Goal: Task Accomplishment & Management: Manage account settings

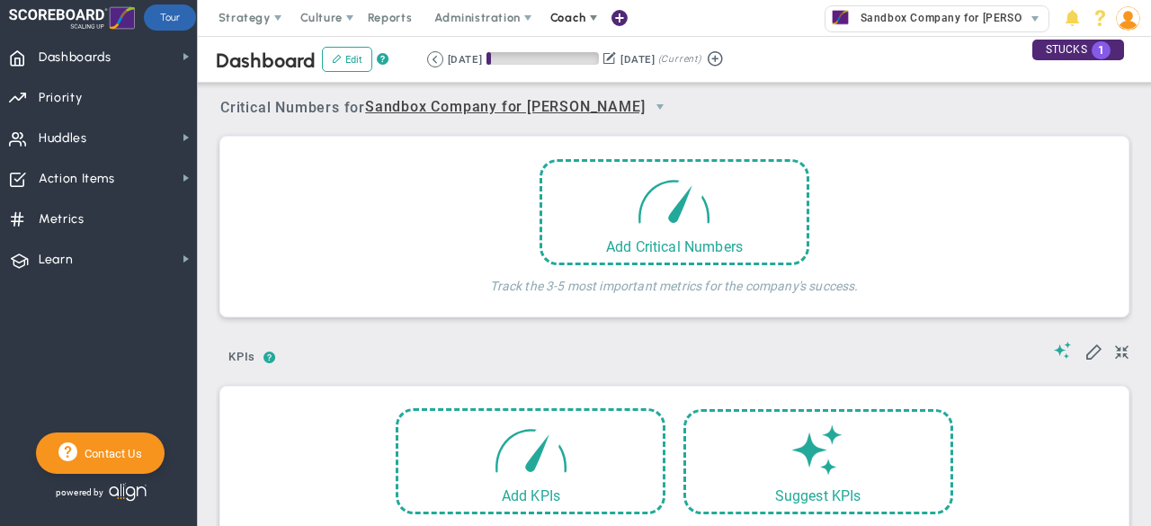
click at [586, 17] on span at bounding box center [593, 18] width 14 height 14
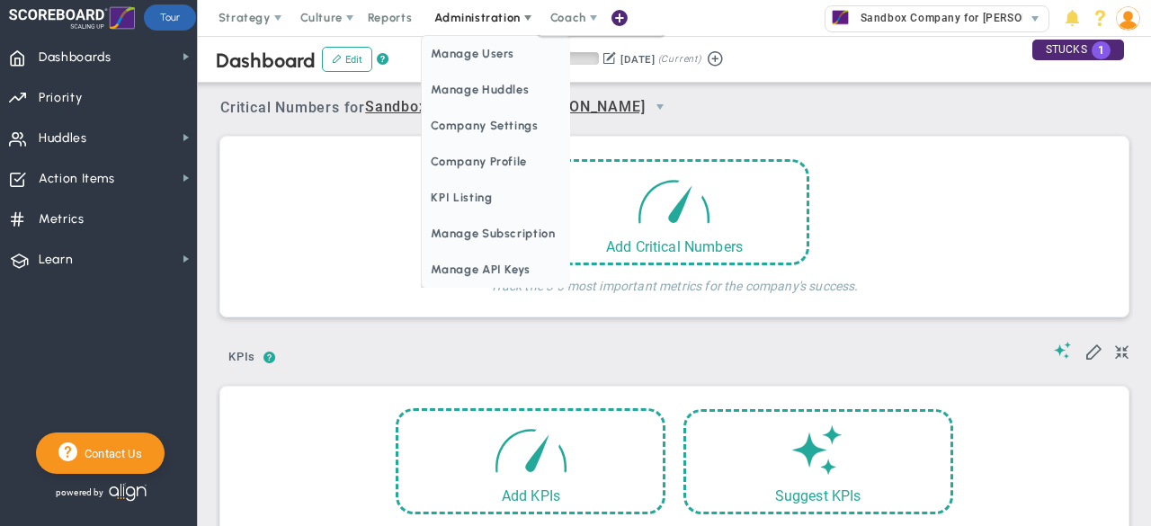
click at [507, 21] on font "Administration" at bounding box center [476, 17] width 85 height 13
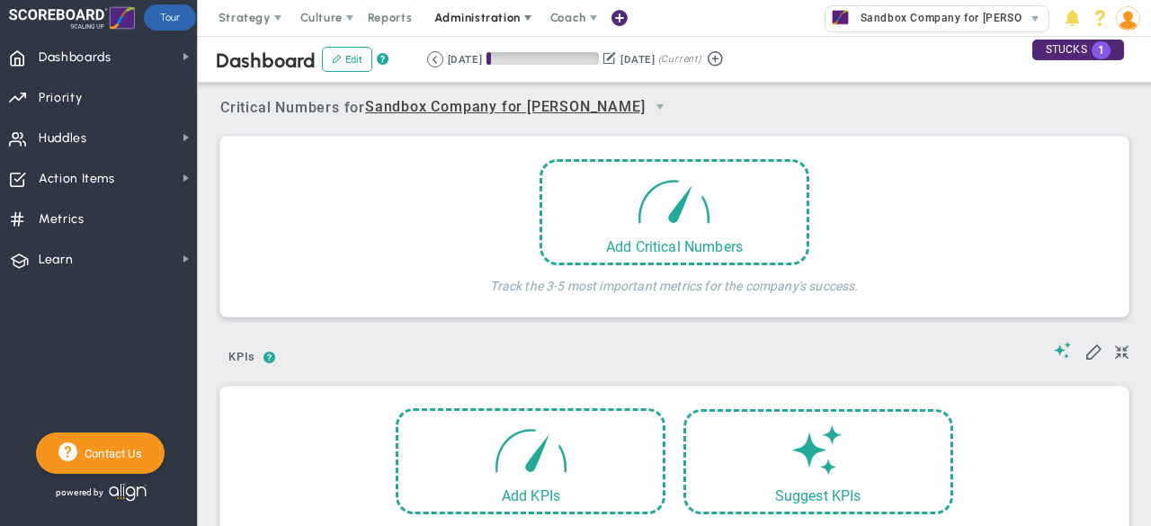
click at [507, 21] on font "Administration" at bounding box center [476, 17] width 85 height 13
click at [1128, 22] on img at bounding box center [1128, 18] width 24 height 24
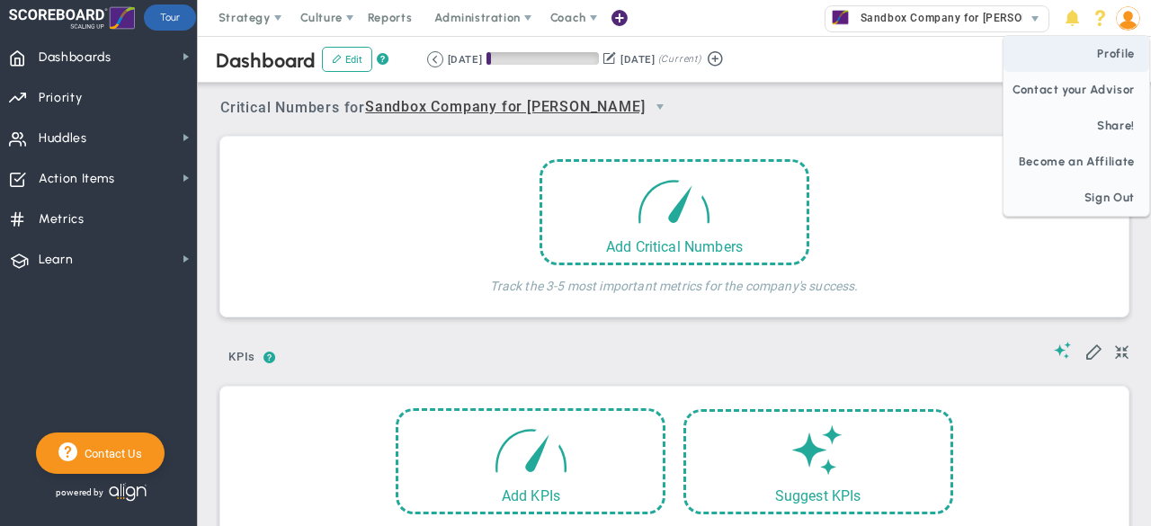
click at [1112, 66] on span "Profile" at bounding box center [1077, 54] width 146 height 36
